Goal: Task Accomplishment & Management: Manage account settings

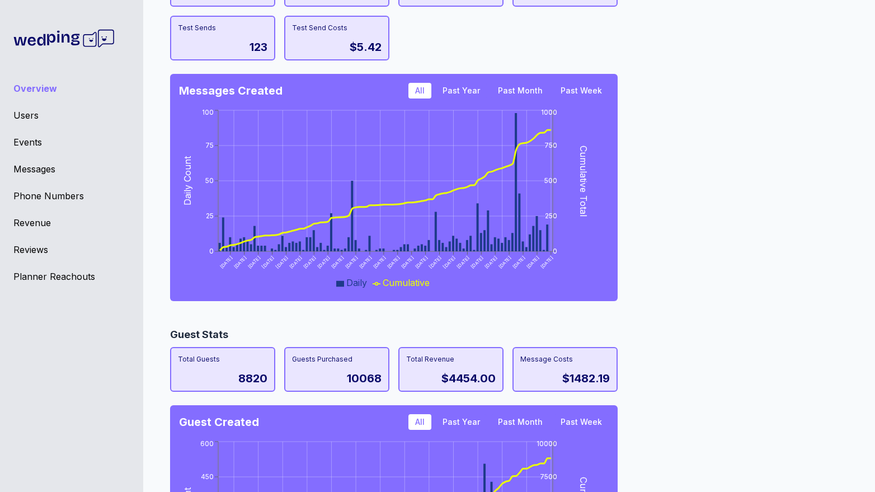
scroll to position [958, 0]
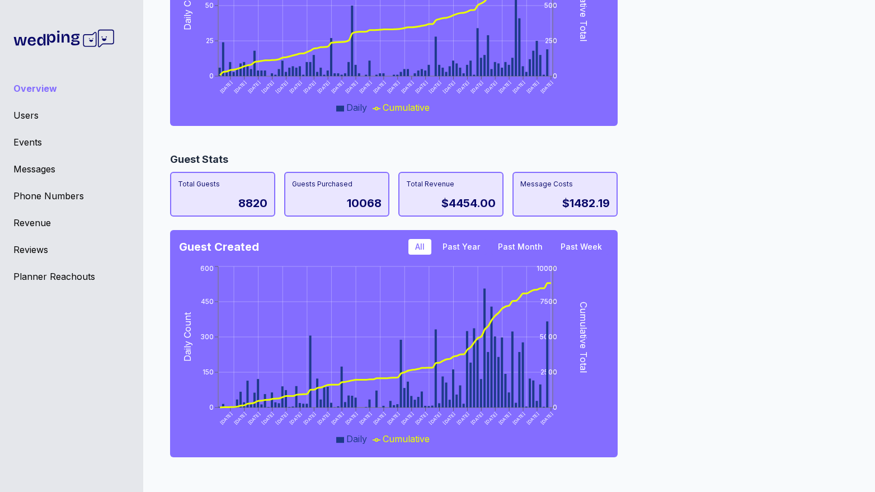
click at [20, 146] on div "Events" at bounding box center [71, 141] width 116 height 13
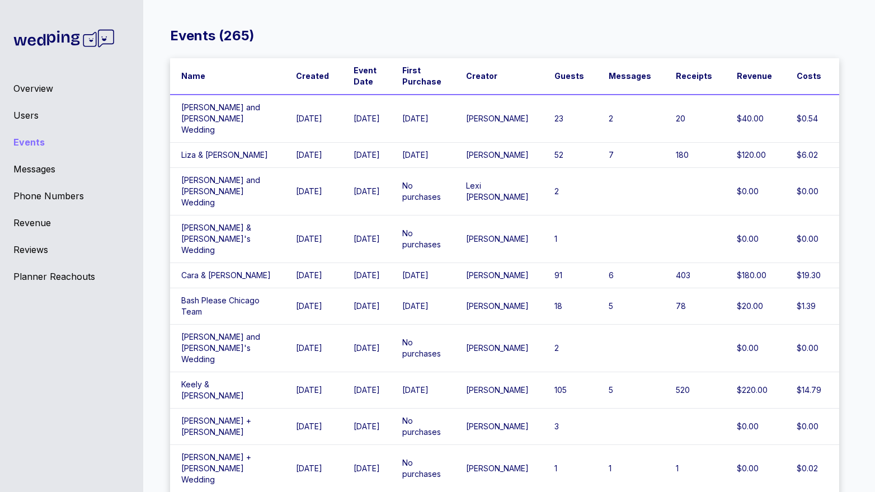
click at [449, 119] on td "[DATE]" at bounding box center [423, 119] width 64 height 48
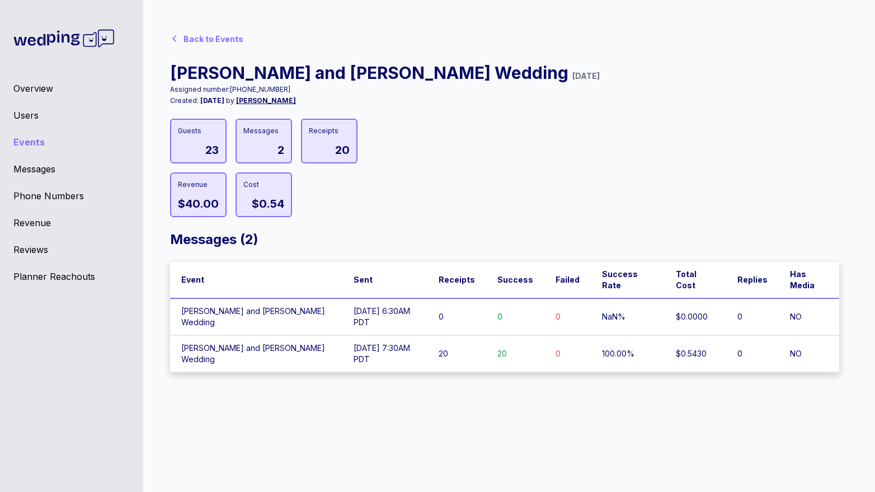
click at [344, 335] on td "[DATE] 7:30AM PDT" at bounding box center [385, 353] width 86 height 37
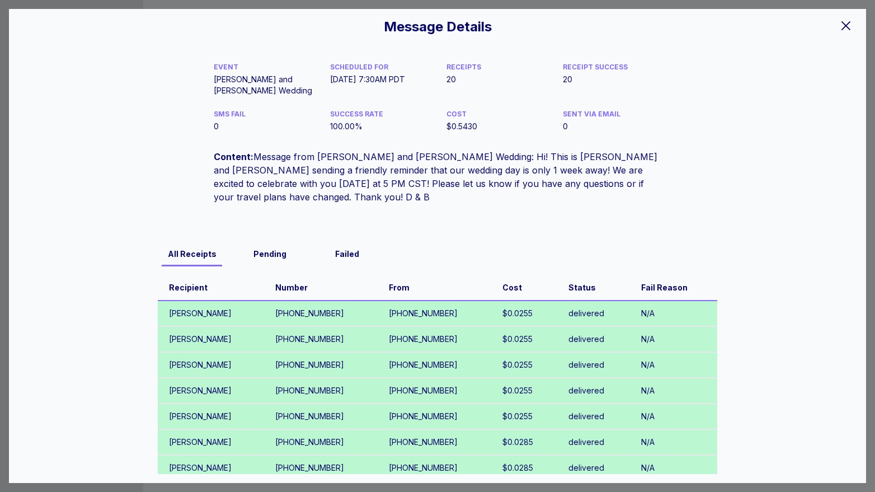
click at [844, 33] on div at bounding box center [846, 24] width 22 height 23
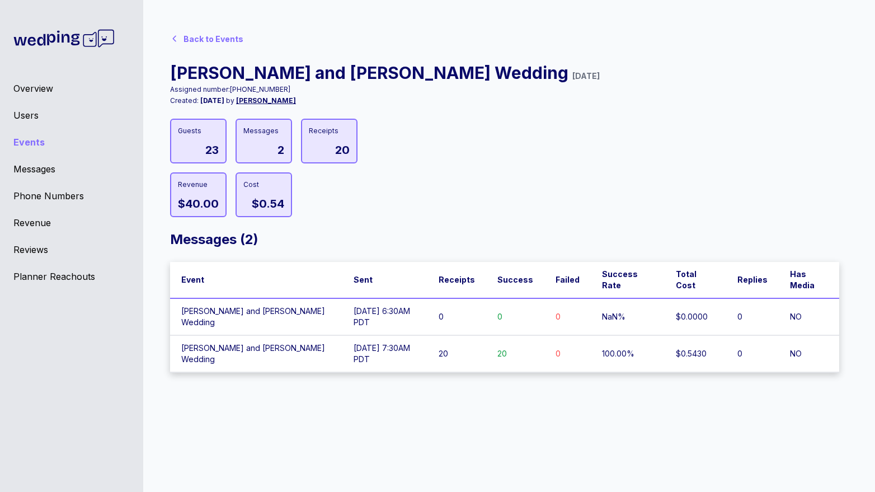
click at [171, 48] on div "Back to Events" at bounding box center [209, 38] width 78 height 22
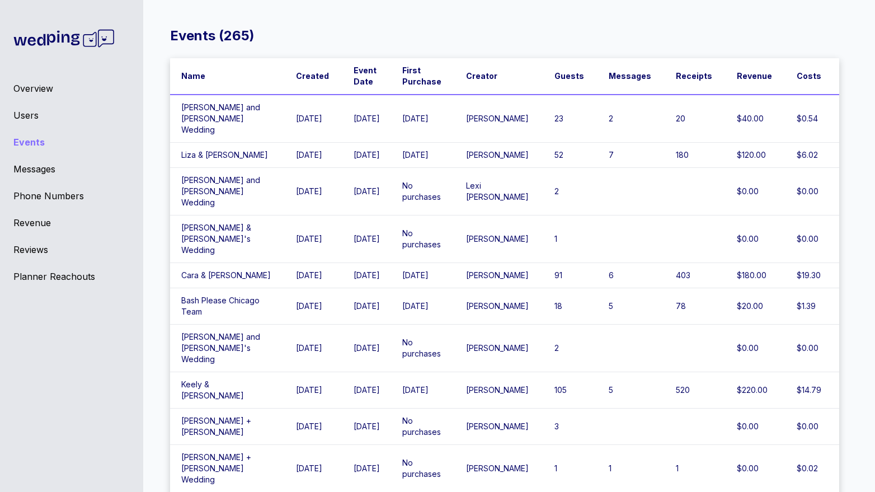
click at [235, 143] on td "Liza & [PERSON_NAME]" at bounding box center [227, 155] width 115 height 25
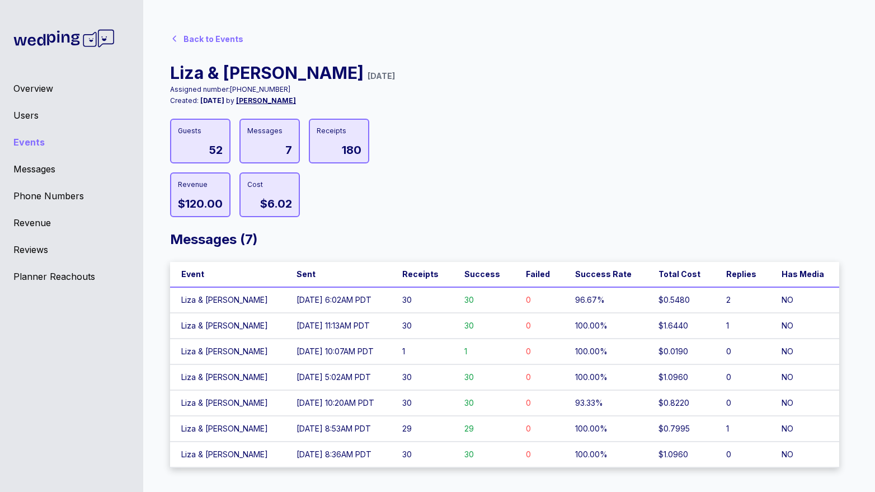
click at [285, 294] on td "[DATE] 6:02AM PDT" at bounding box center [338, 300] width 106 height 26
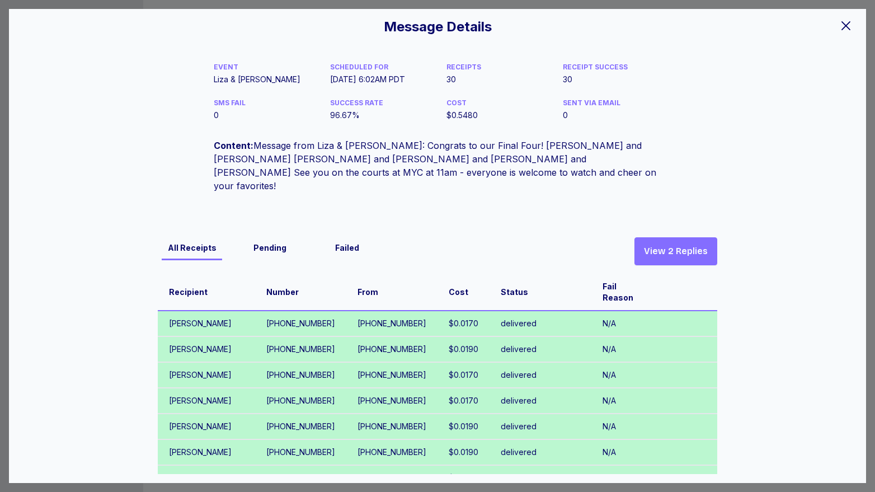
click at [670, 244] on span "View 2 Replies" at bounding box center [676, 250] width 64 height 13
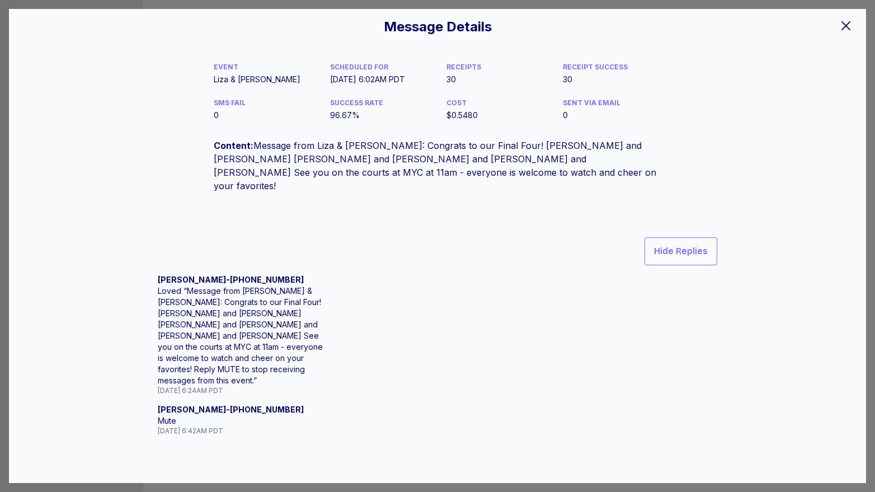
click at [849, 29] on icon at bounding box center [845, 25] width 9 height 9
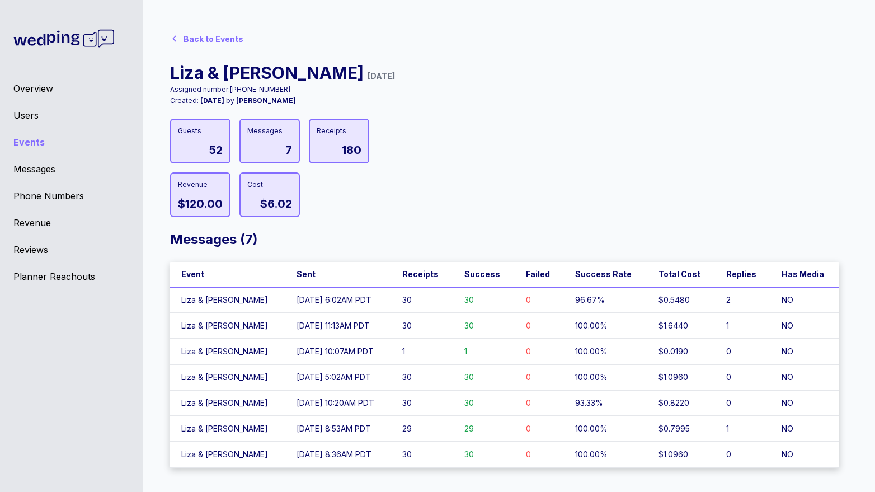
click at [205, 31] on div "Back to Events" at bounding box center [209, 38] width 78 height 22
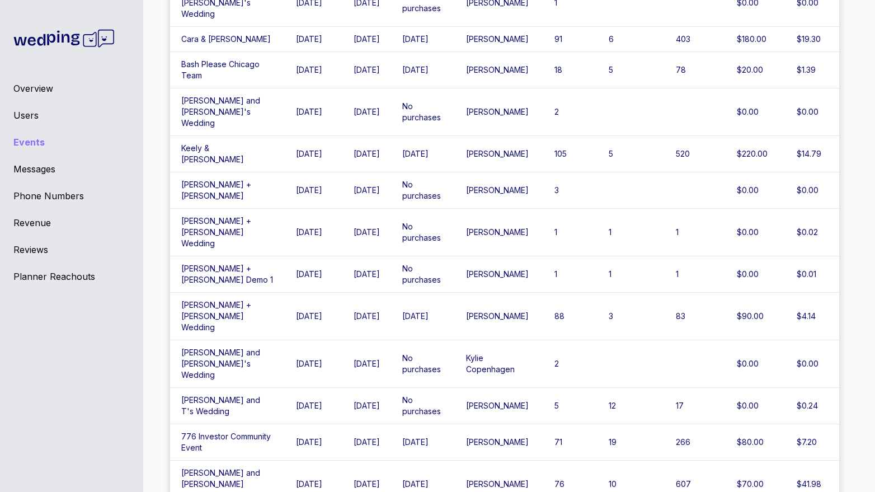
scroll to position [244, 0]
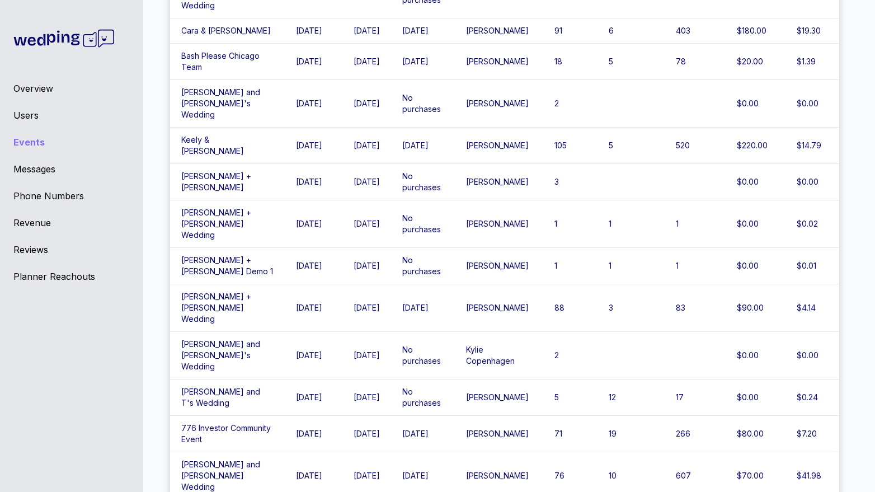
click at [238, 291] on span "[PERSON_NAME] + [PERSON_NAME] Wedding" at bounding box center [216, 307] width 70 height 32
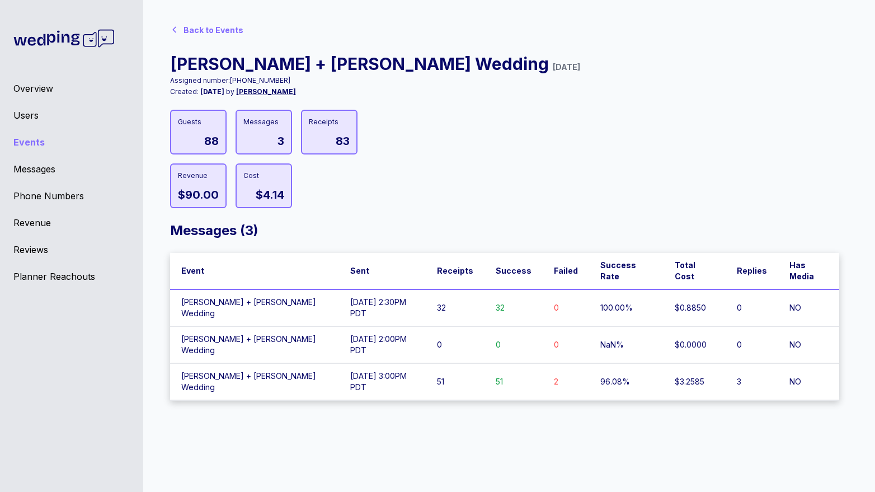
click at [50, 121] on div "Overview Users Events Messages Phone Numbers Revenue Reviews Planner Reachouts" at bounding box center [71, 246] width 143 height 492
click at [29, 120] on div "Users" at bounding box center [71, 115] width 116 height 13
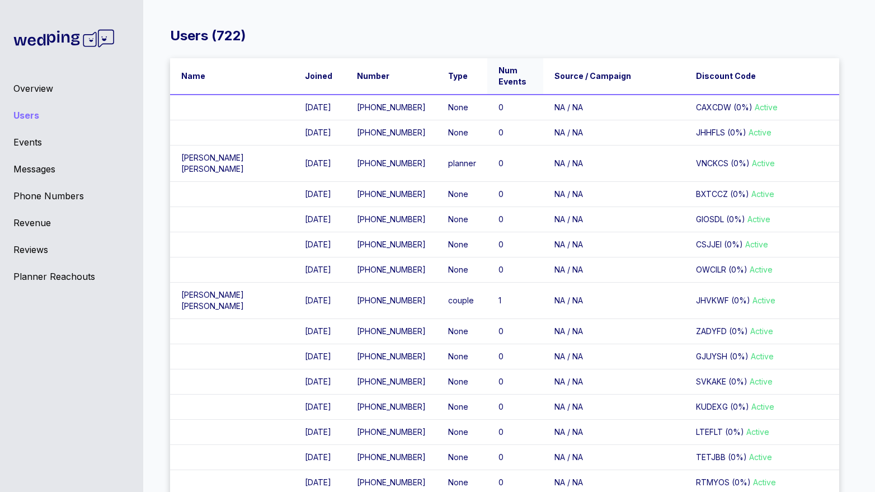
click at [487, 87] on th "Num Events" at bounding box center [514, 76] width 55 height 36
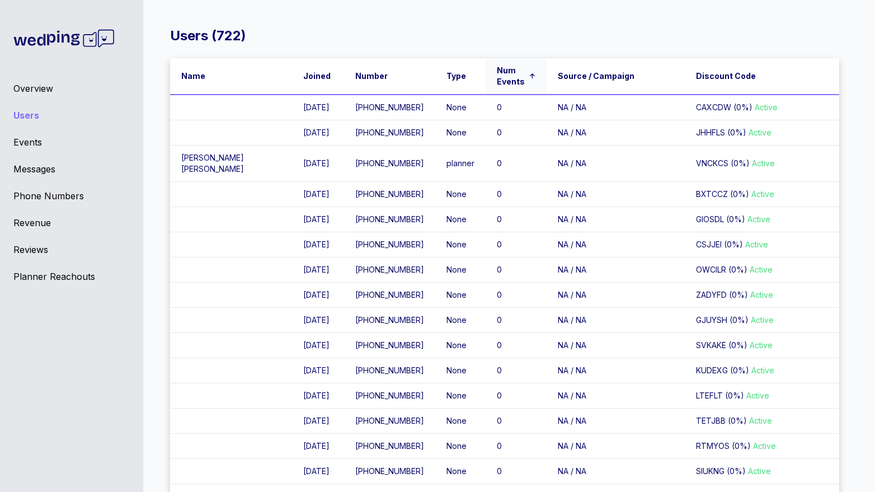
click at [497, 75] on span "Num Events" at bounding box center [512, 76] width 31 height 22
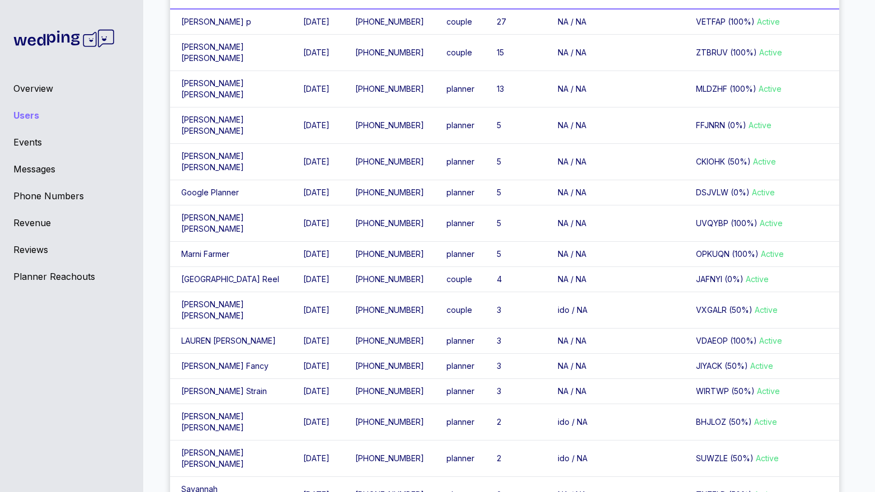
scroll to position [90, 0]
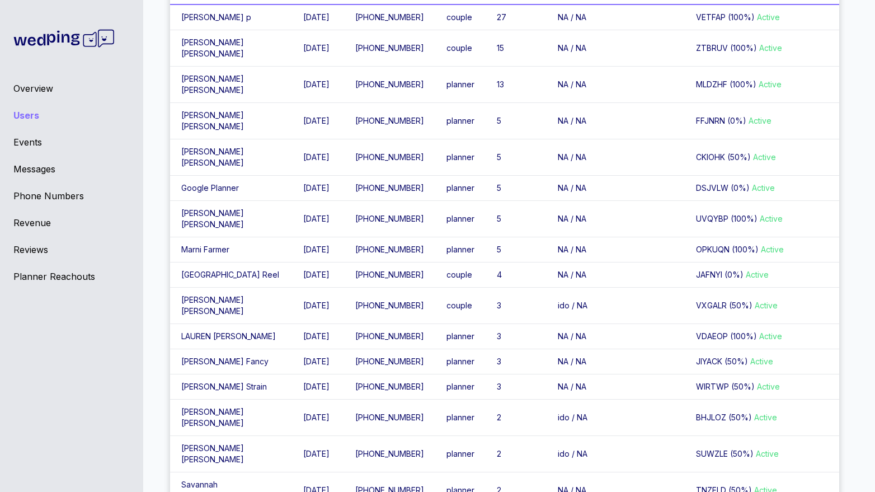
click at [223, 237] on td "[PERSON_NAME]" at bounding box center [231, 219] width 122 height 36
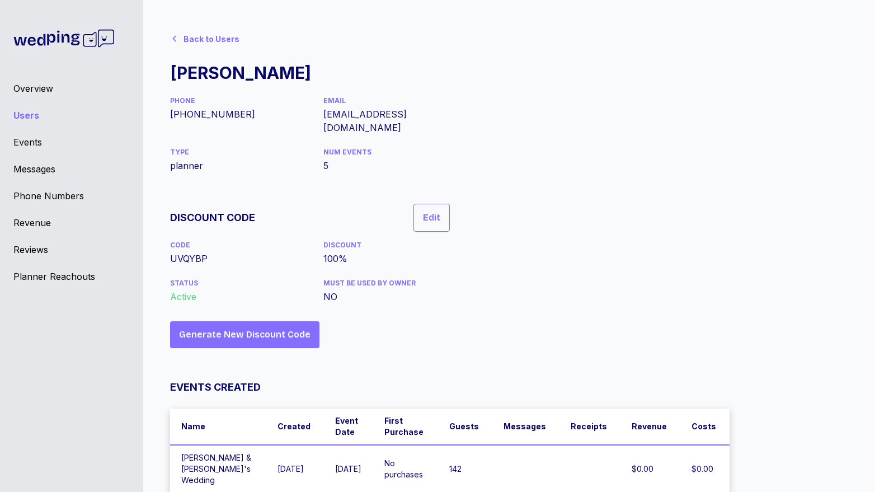
click at [186, 40] on div "Back to Users" at bounding box center [212, 39] width 56 height 11
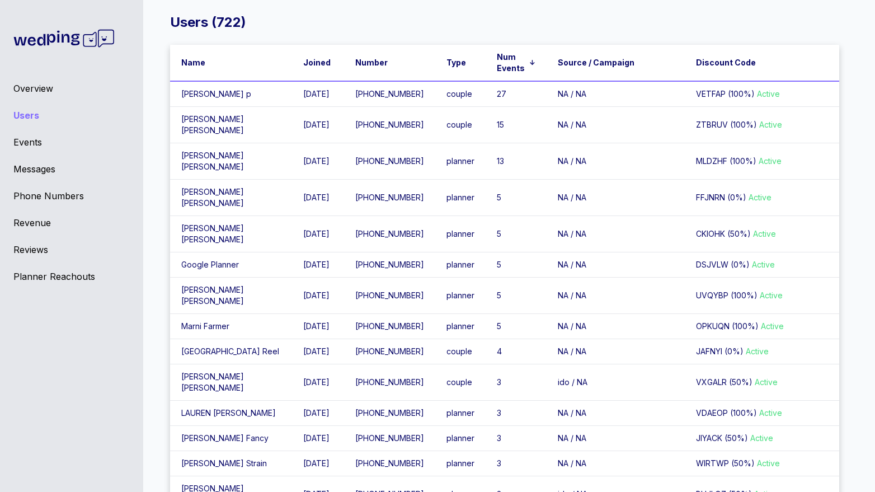
scroll to position [18, 0]
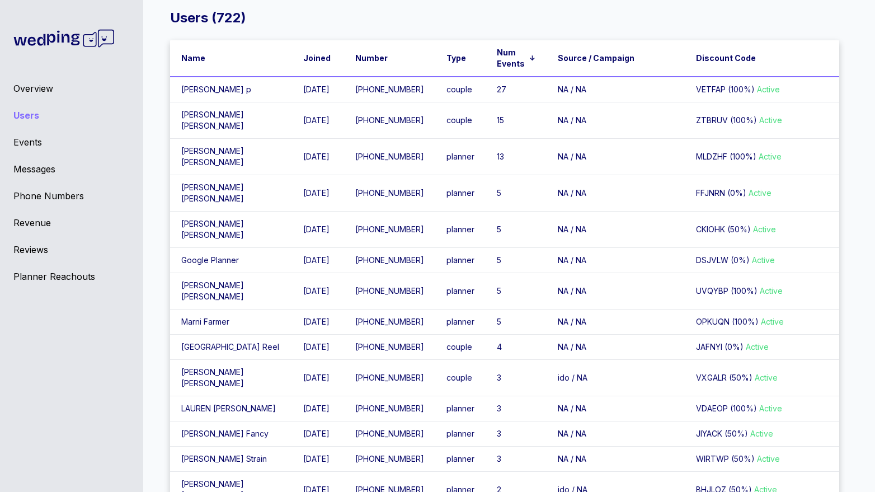
click at [203, 335] on td "[PERSON_NAME]" at bounding box center [231, 321] width 122 height 25
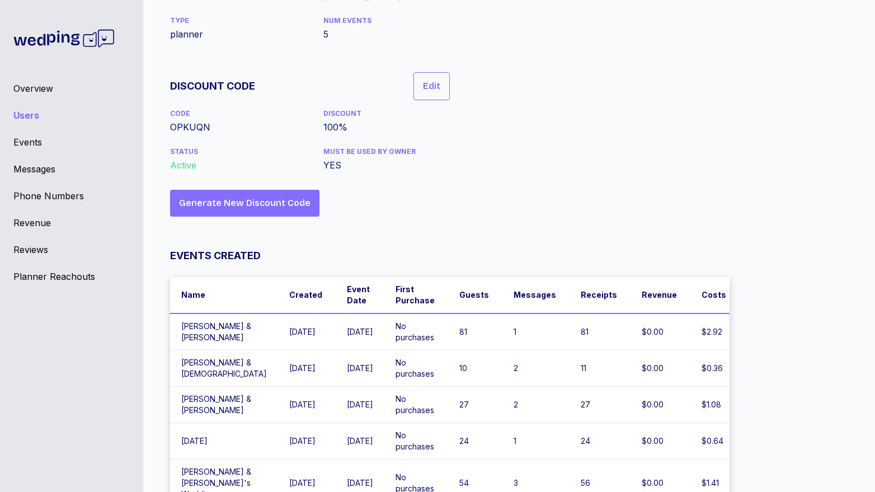
scroll to position [149, 0]
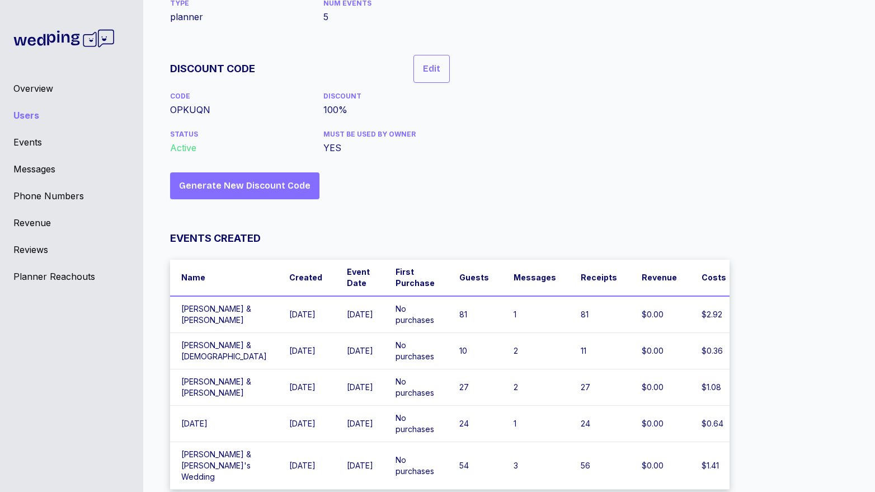
click at [241, 297] on td "[PERSON_NAME] & [PERSON_NAME]" at bounding box center [224, 314] width 108 height 37
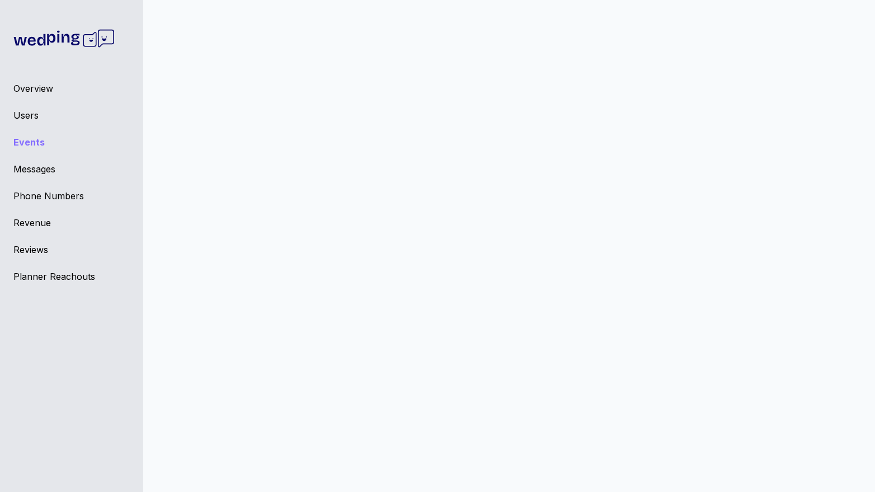
click at [241, 297] on div "Events ( 265 ) Name Created Event Date First Purchase Creator Guests Messages R…" at bounding box center [504, 255] width 741 height 492
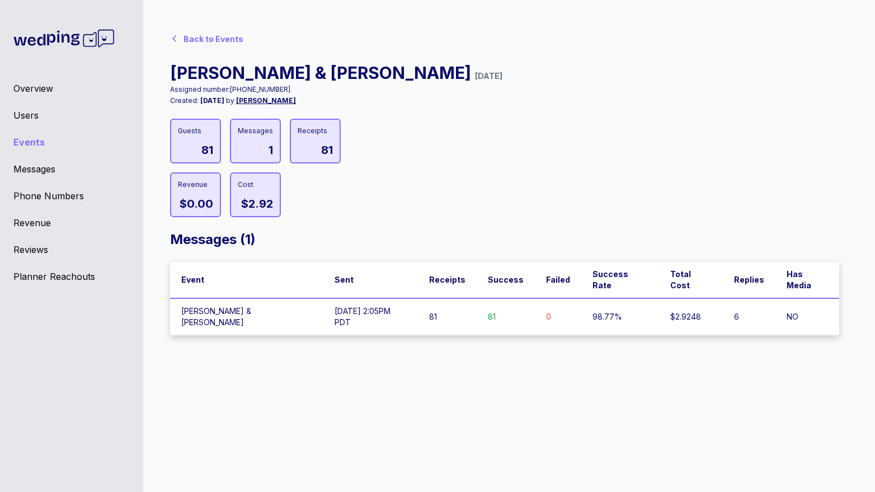
click at [163, 35] on div "Events ( 265 ) Name Created Event Date First Purchase Creator Guests Messages R…" at bounding box center [504, 255] width 741 height 492
click at [184, 35] on div "Back to Events" at bounding box center [209, 38] width 78 height 22
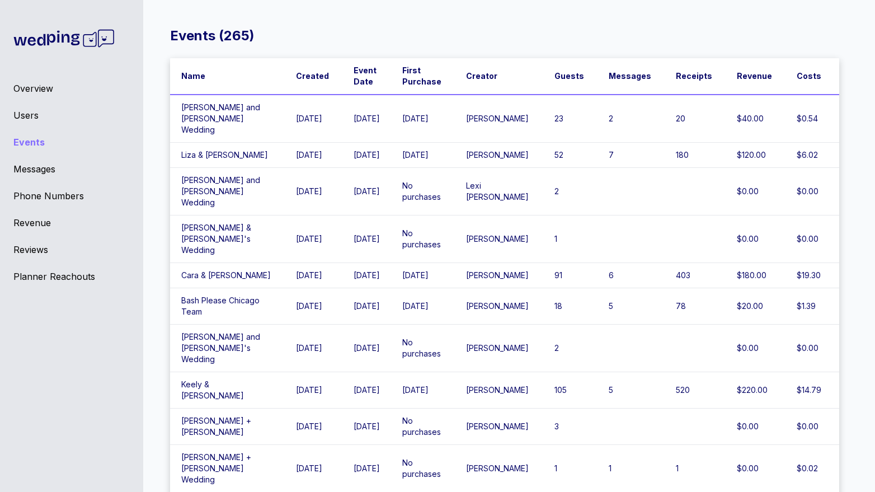
click at [16, 126] on div "Overview Users Events Messages Phone Numbers Revenue Reviews Planner Reachouts" at bounding box center [71, 246] width 143 height 492
click at [18, 112] on div "Users" at bounding box center [71, 115] width 116 height 13
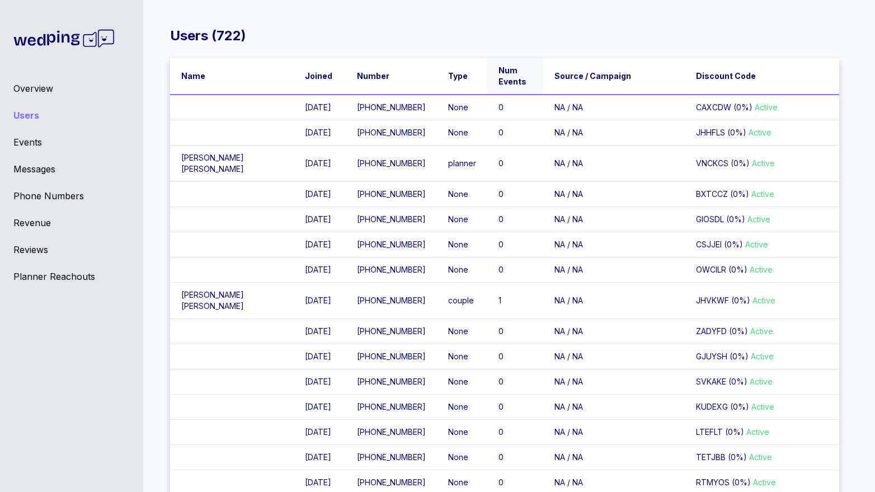
click at [499, 78] on span "Num Events" at bounding box center [514, 76] width 31 height 22
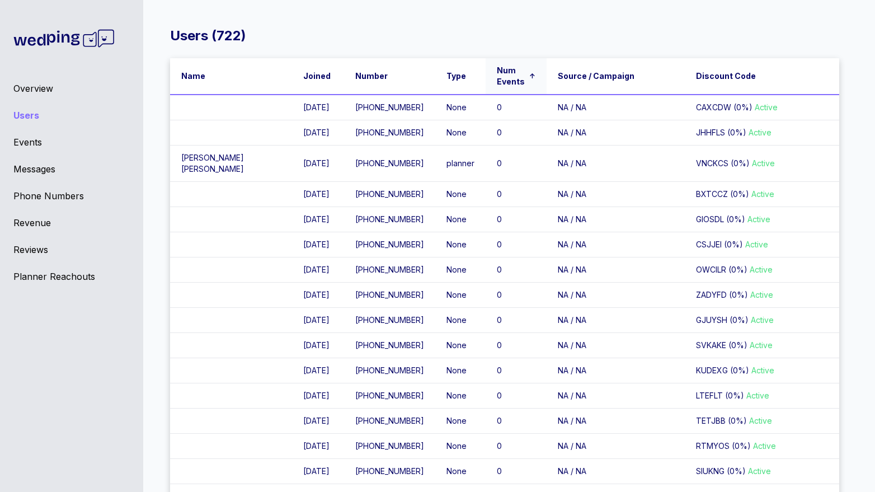
click at [497, 78] on span "Num Events" at bounding box center [512, 76] width 31 height 22
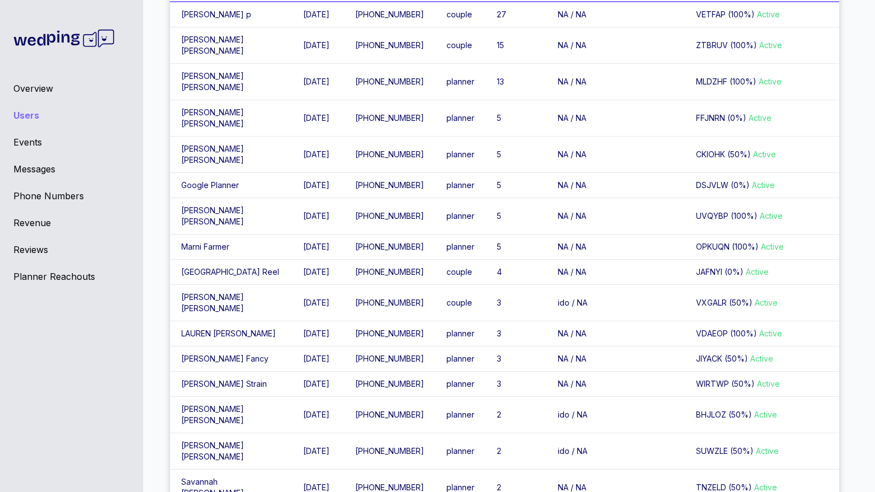
scroll to position [94, 0]
click at [211, 370] on td "[PERSON_NAME]" at bounding box center [231, 357] width 122 height 25
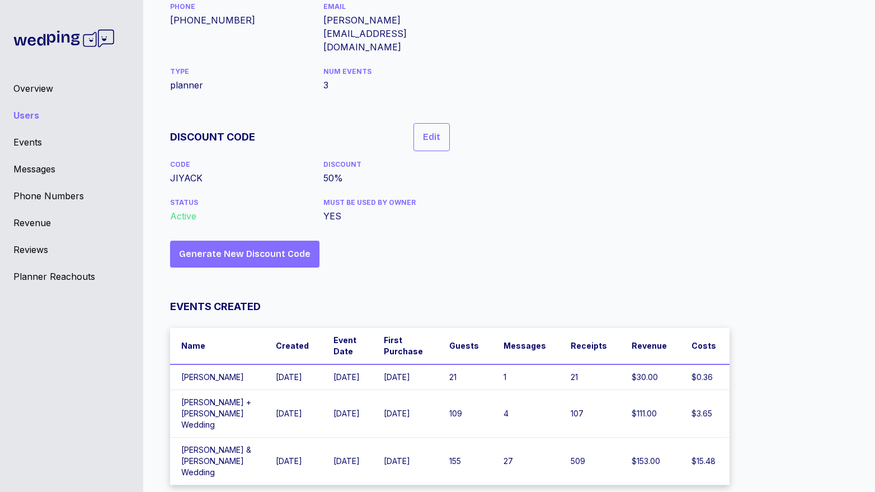
scroll to position [65, 0]
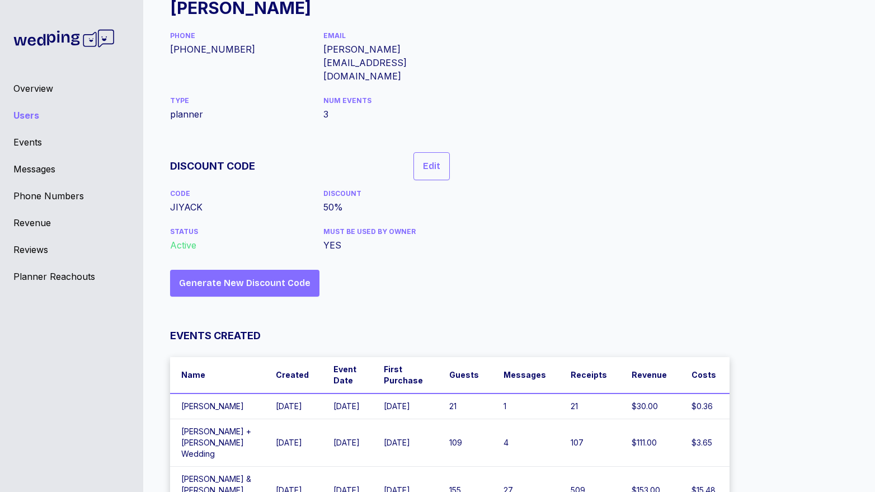
click at [217, 419] on td "[PERSON_NAME] + [PERSON_NAME] Wedding" at bounding box center [217, 443] width 95 height 48
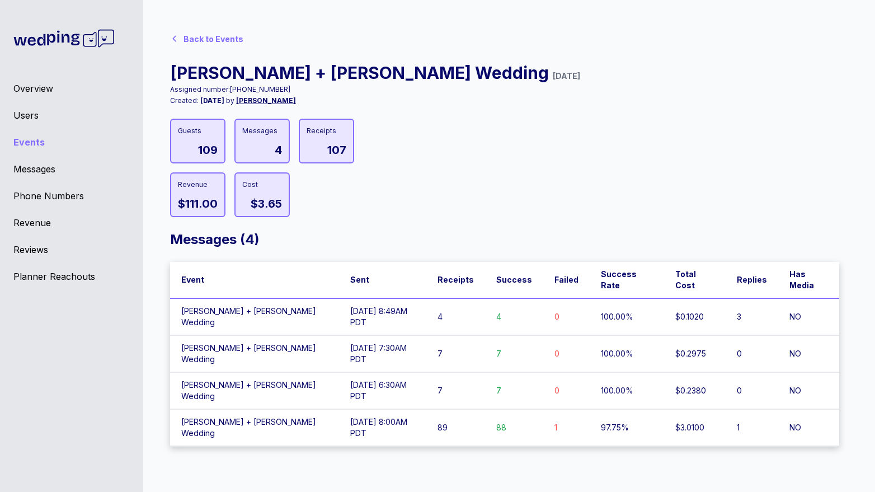
click at [178, 40] on icon at bounding box center [174, 38] width 9 height 9
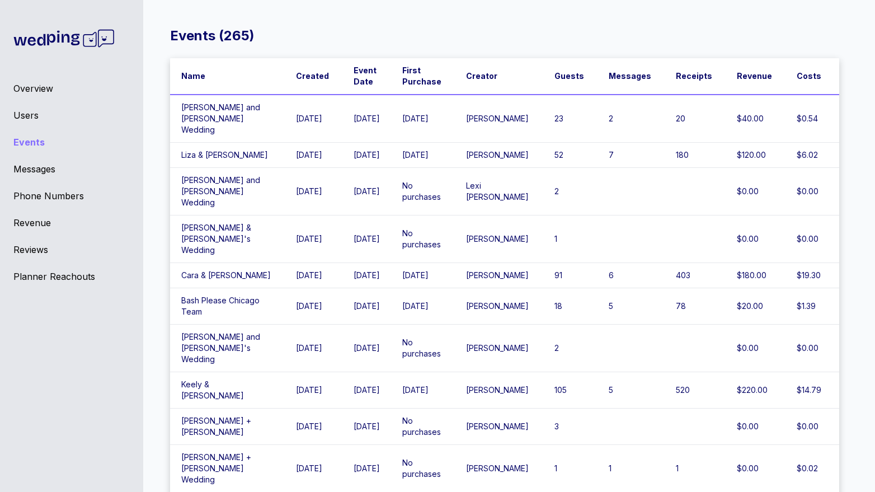
click at [34, 120] on div "Users" at bounding box center [71, 115] width 116 height 13
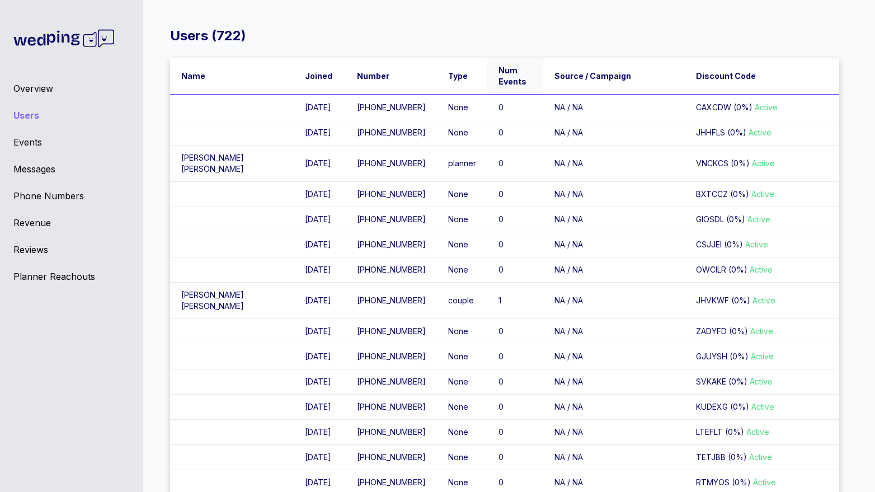
click at [499, 80] on span "Num Events" at bounding box center [514, 76] width 31 height 22
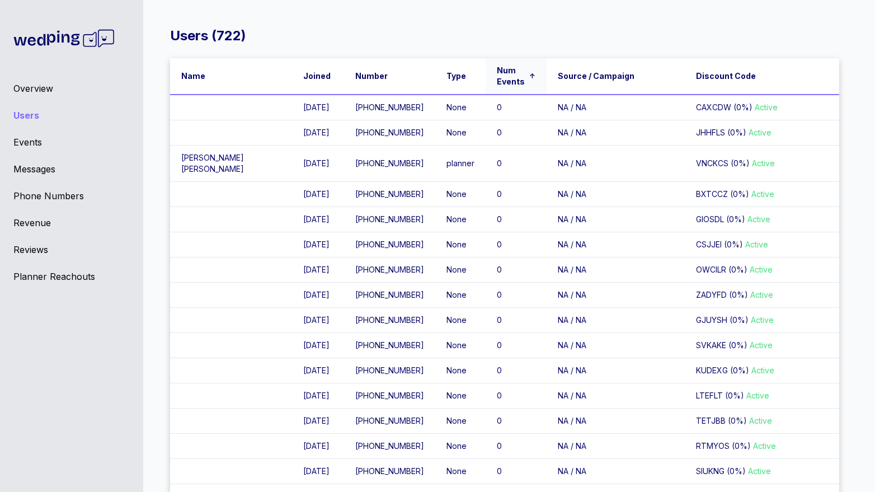
click at [497, 82] on span "Num Events" at bounding box center [512, 76] width 31 height 22
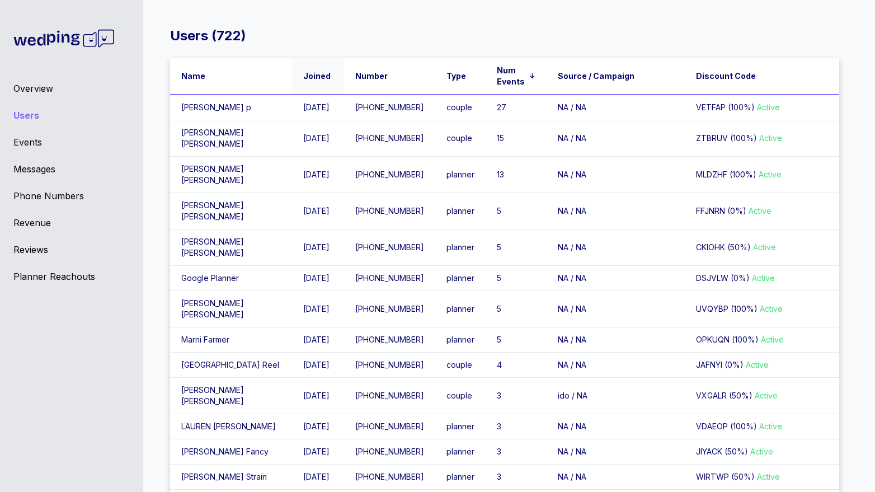
click at [301, 87] on th "Joined" at bounding box center [318, 76] width 52 height 36
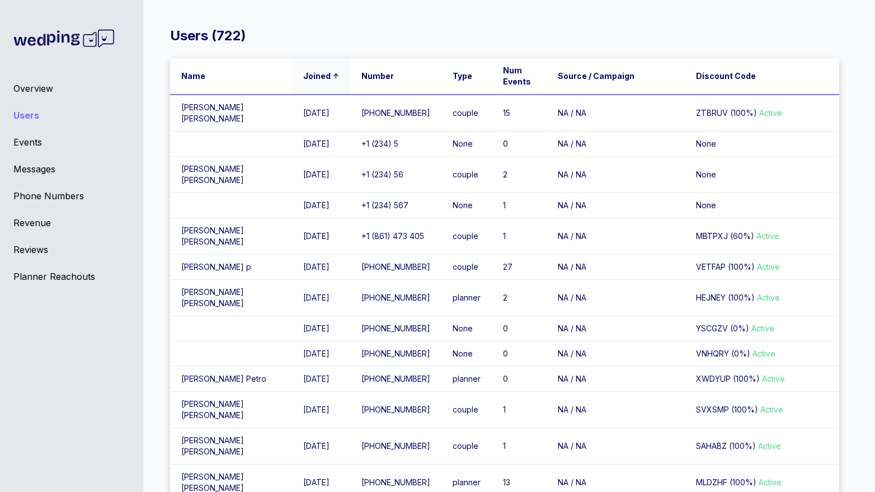
click at [301, 87] on th "Joined ↑" at bounding box center [321, 76] width 58 height 36
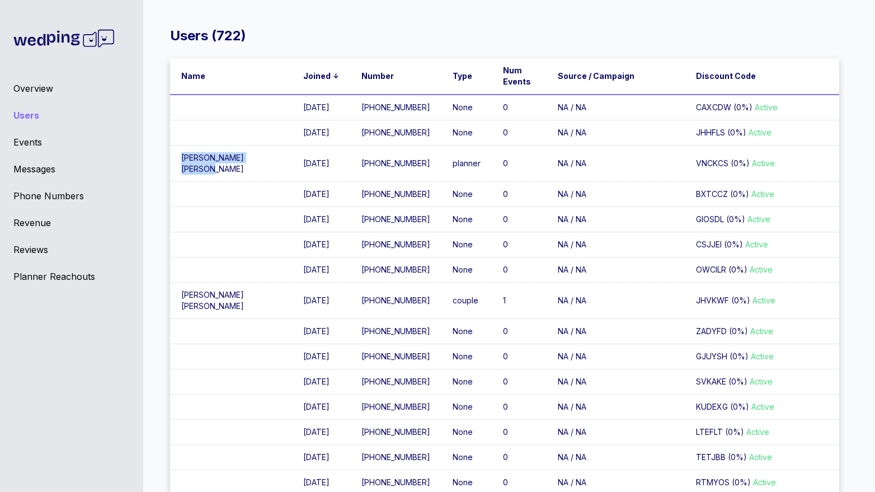
drag, startPoint x: 233, startPoint y: 185, endPoint x: 182, endPoint y: 185, distance: 50.9
click at [181, 182] on td "[PERSON_NAME]" at bounding box center [231, 163] width 122 height 36
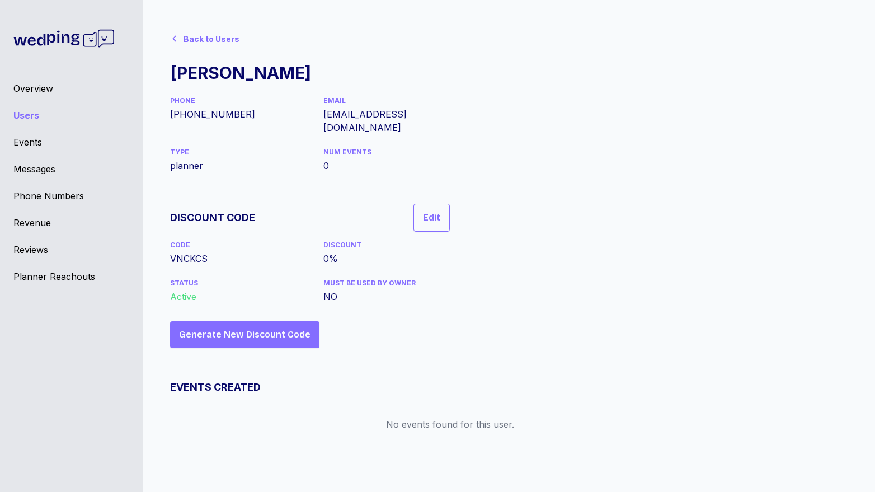
click at [231, 76] on div "[PERSON_NAME]" at bounding box center [240, 73] width 141 height 20
copy div "[PERSON_NAME]"
